Goal: Check status: Check status

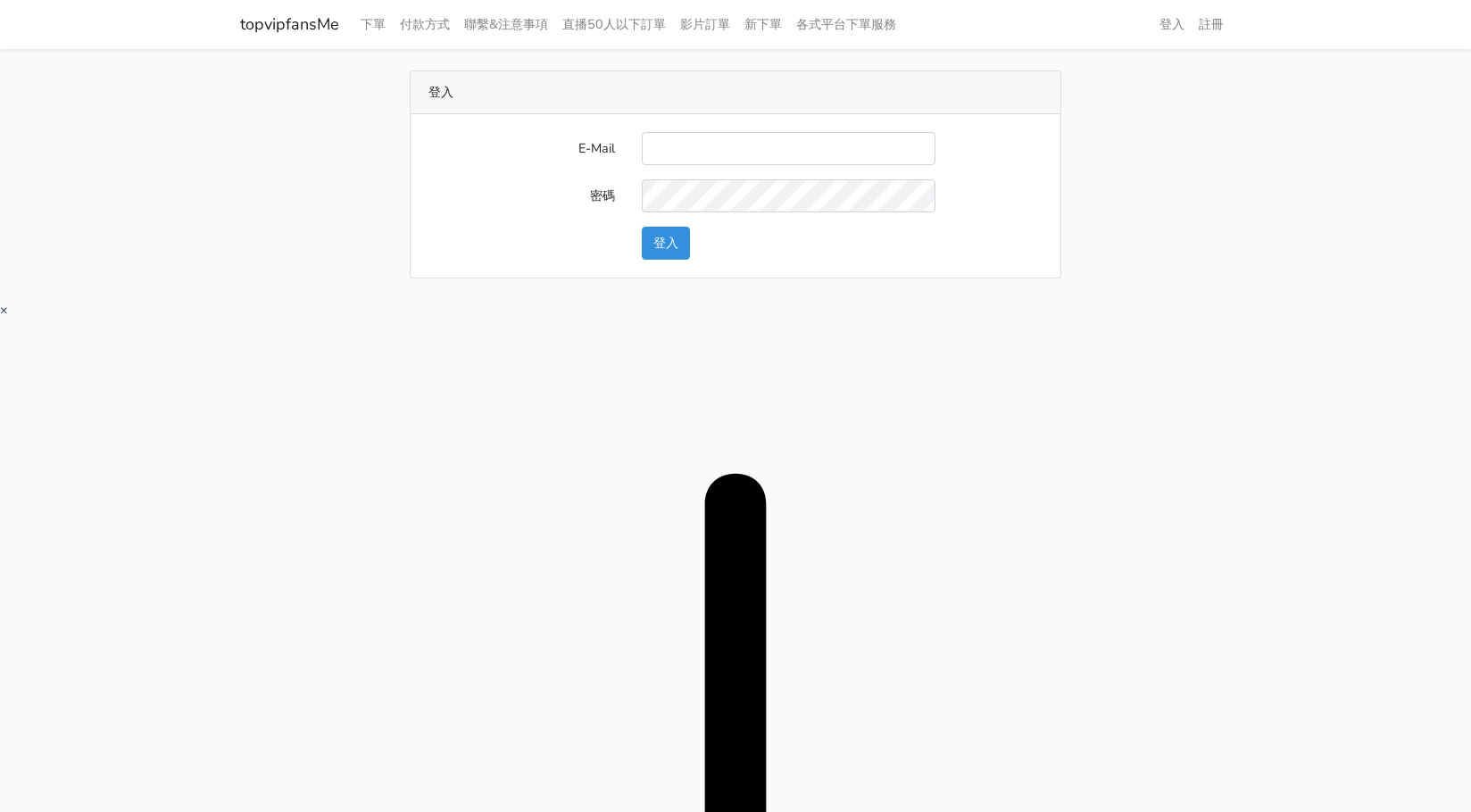
click at [718, 158] on input "E-Mail" at bounding box center [788, 148] width 293 height 33
type input "twtop123@uahoo.com.tw"
click at [666, 241] on button "登入" at bounding box center [666, 243] width 49 height 33
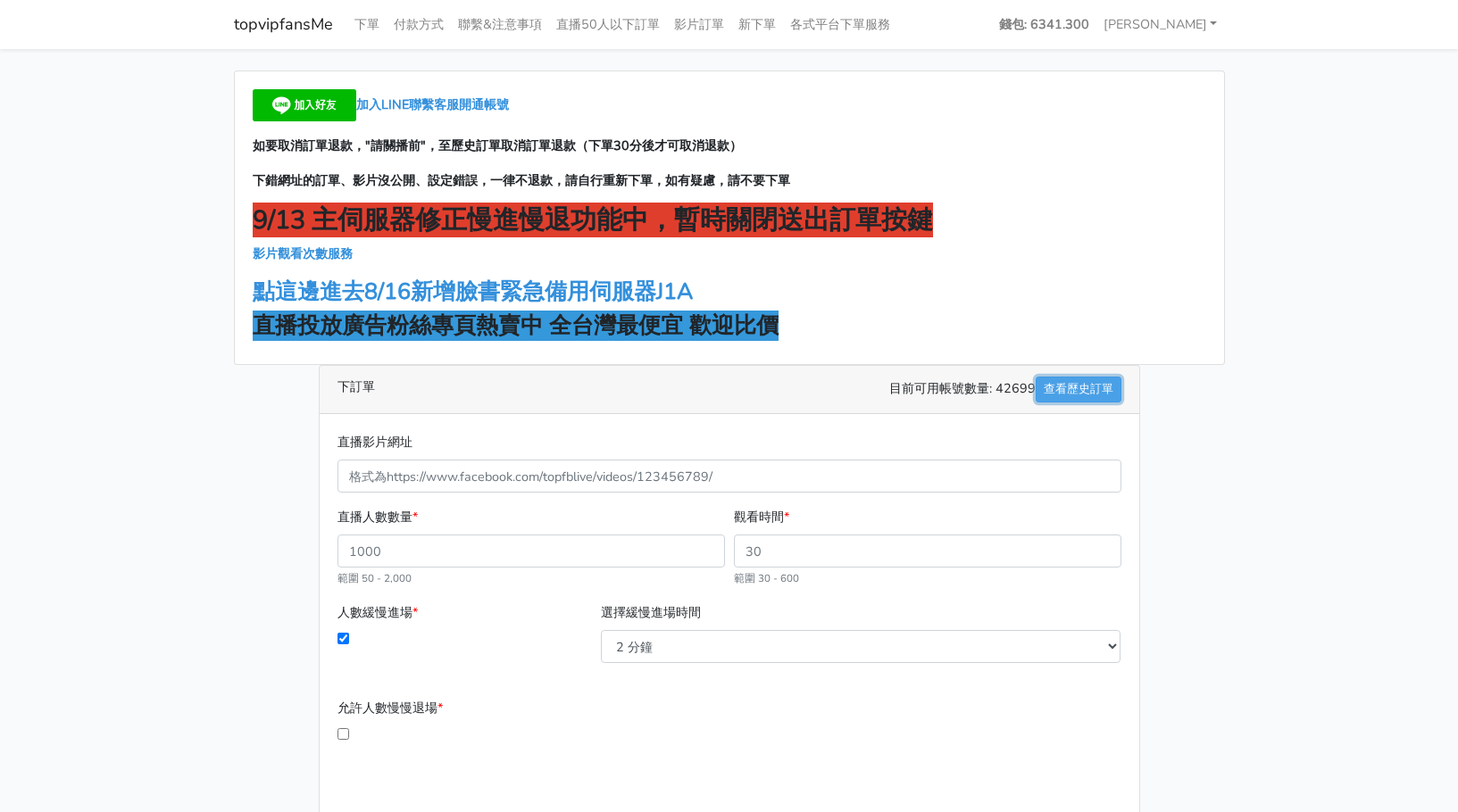
click at [1061, 381] on link "查看歷史訂單" at bounding box center [1078, 389] width 86 height 26
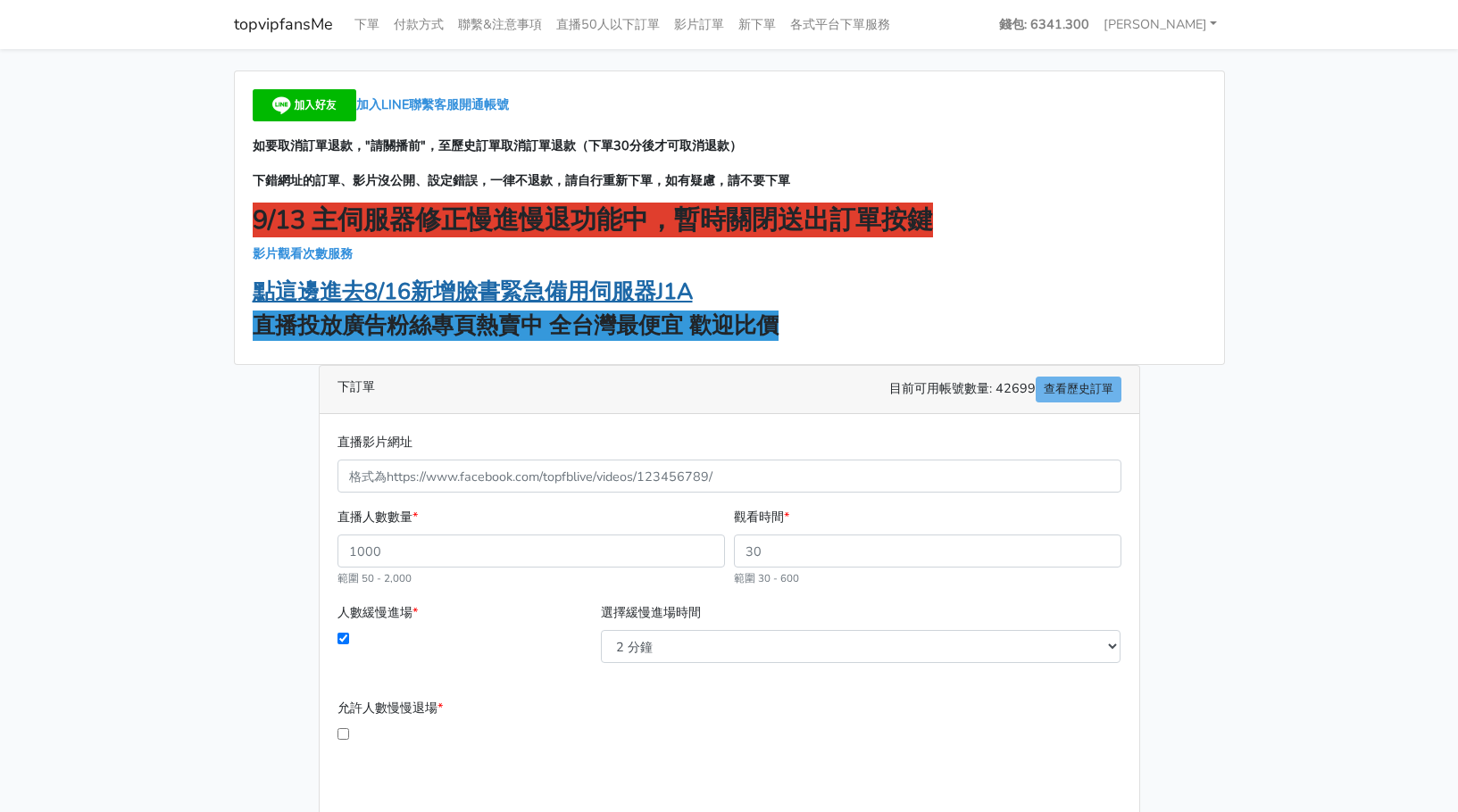
click at [369, 300] on strong "點這邊進去8/16新增臉書緊急備用伺服器J1A" at bounding box center [472, 291] width 440 height 31
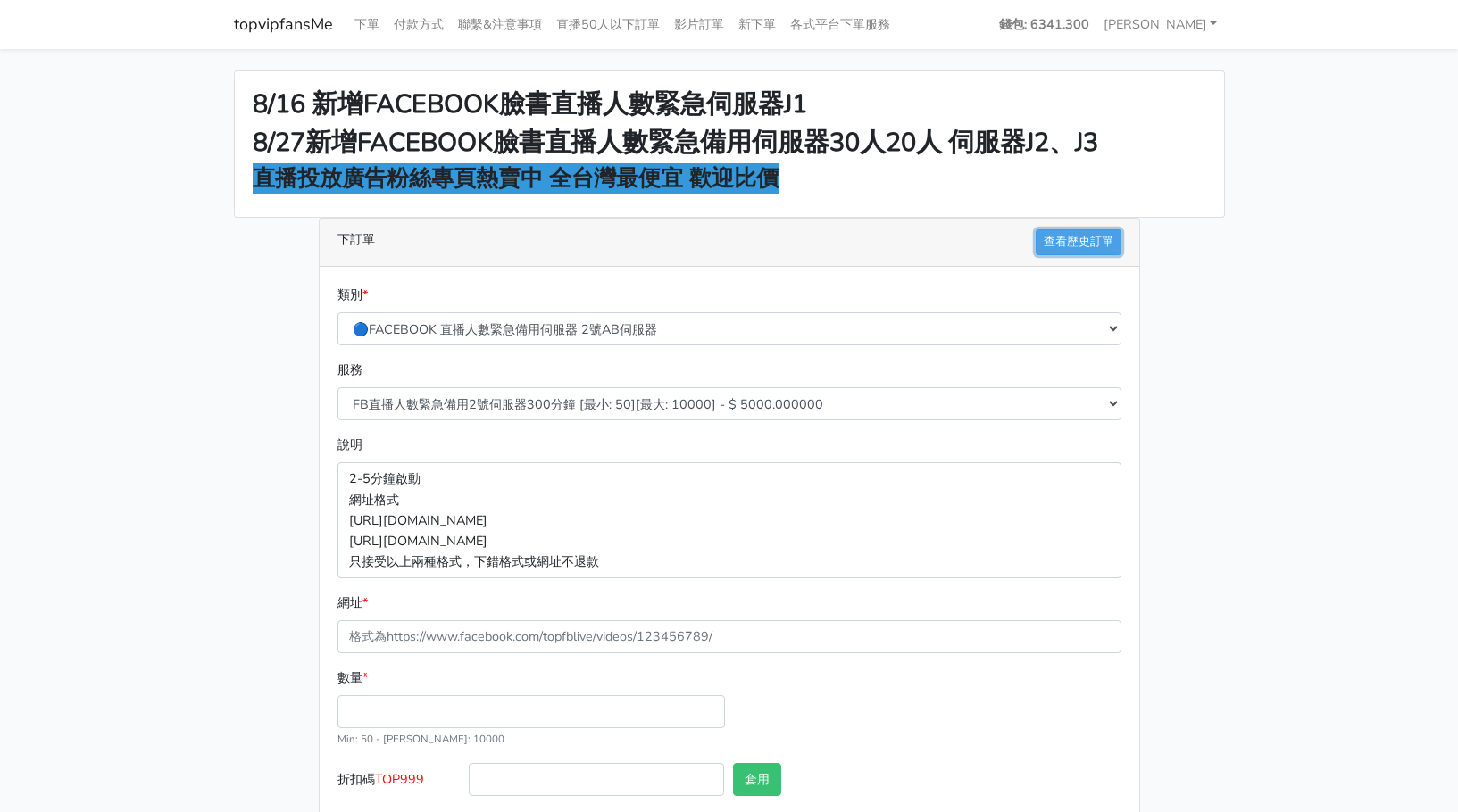
click at [1080, 233] on link "查看歷史訂單" at bounding box center [1078, 243] width 86 height 26
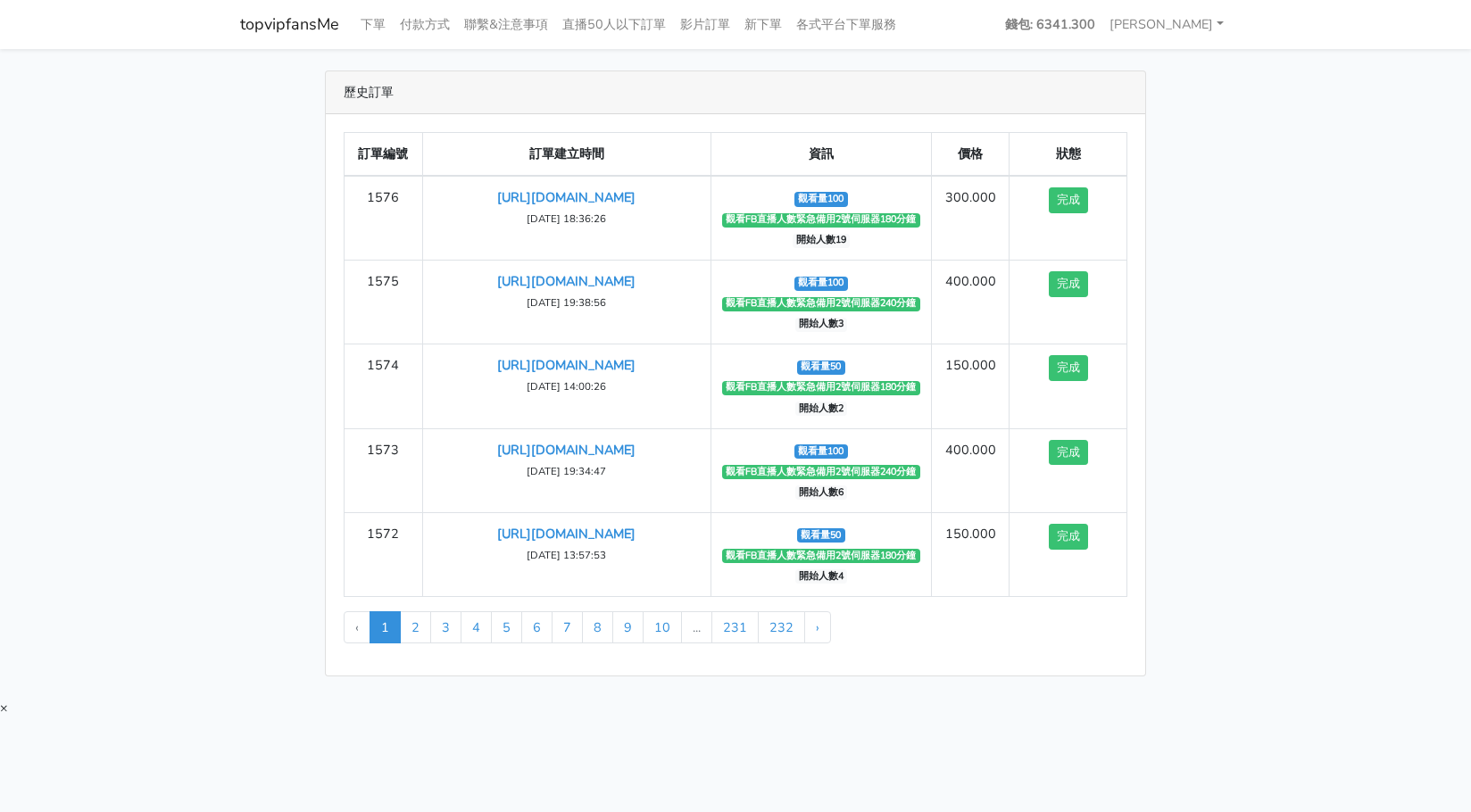
click at [1323, 273] on main "歷史訂單 訂單編號 訂單建立時間 資訊 價格 狀態 1576 [URL][DOMAIN_NAME] ‹" at bounding box center [735, 373] width 1471 height 649
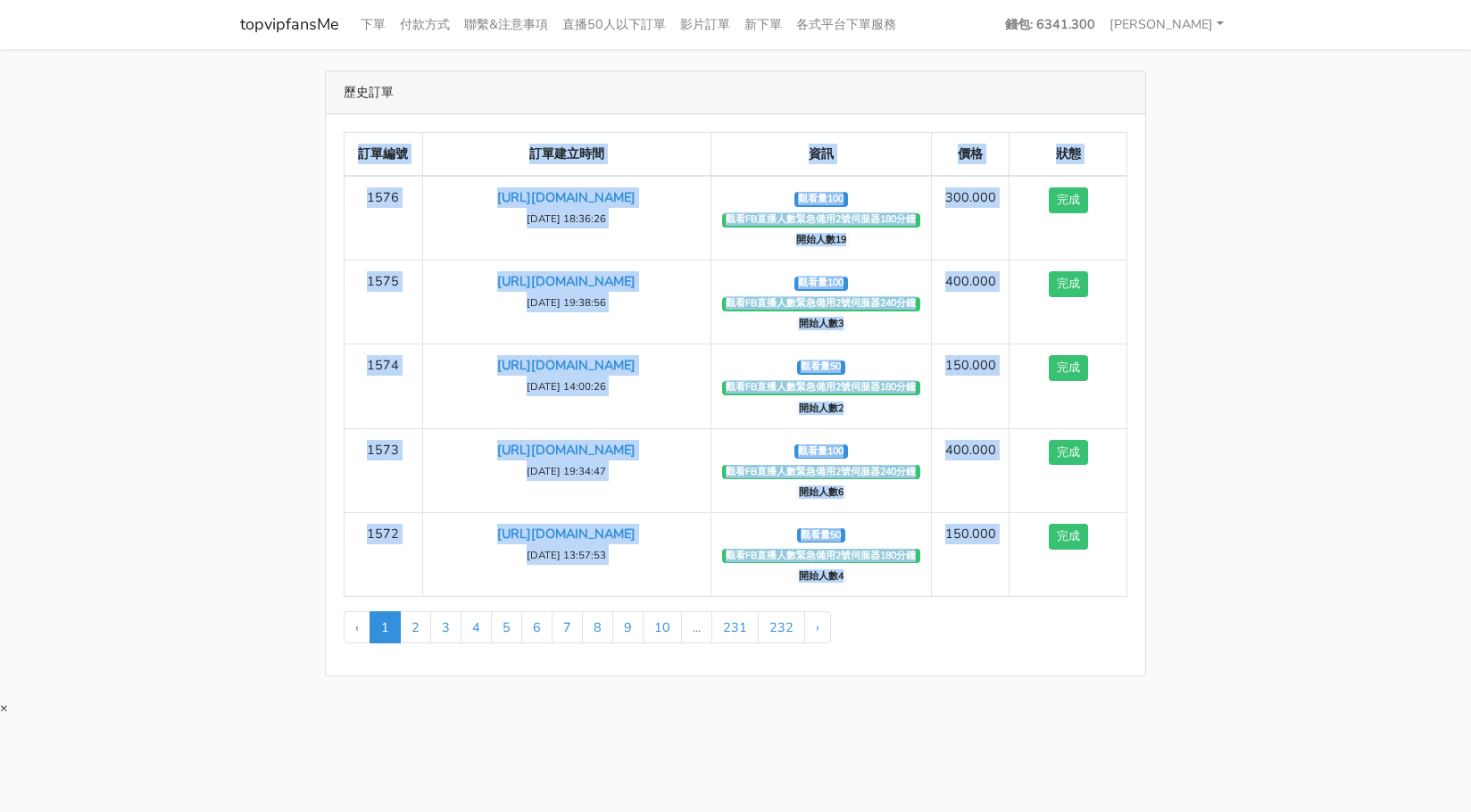
click at [1323, 273] on main "歷史訂單 訂單編號 訂單建立時間 資訊 價格 狀態 1576 [URL][DOMAIN_NAME] ‹" at bounding box center [735, 373] width 1471 height 649
click at [1314, 252] on main "歷史訂單 訂單編號 訂單建立時間 資訊 價格 狀態 1576 [URL][DOMAIN_NAME] ‹" at bounding box center [735, 373] width 1471 height 649
